Goal: Information Seeking & Learning: Learn about a topic

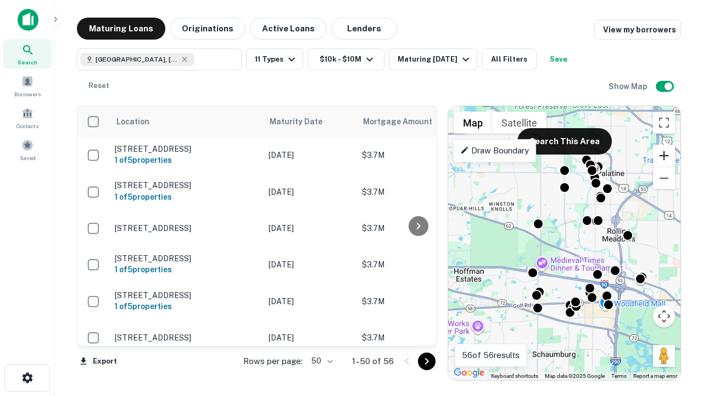
click at [664, 155] on button "Zoom in" at bounding box center [664, 155] width 22 height 22
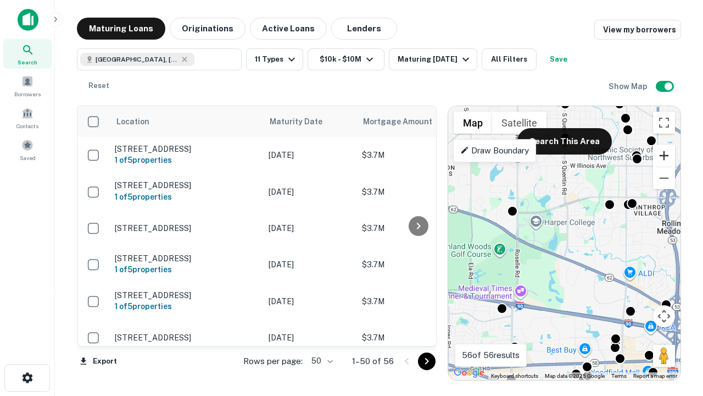
click at [664, 155] on button "Zoom in" at bounding box center [664, 155] width 22 height 22
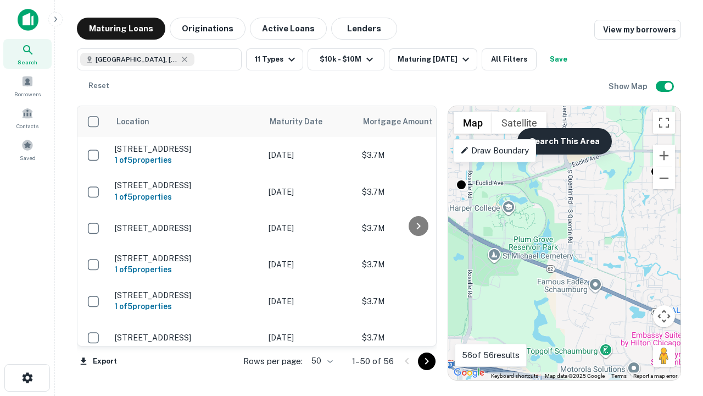
click at [564, 141] on button "Search This Area" at bounding box center [564, 141] width 94 height 26
